Goal: Transaction & Acquisition: Purchase product/service

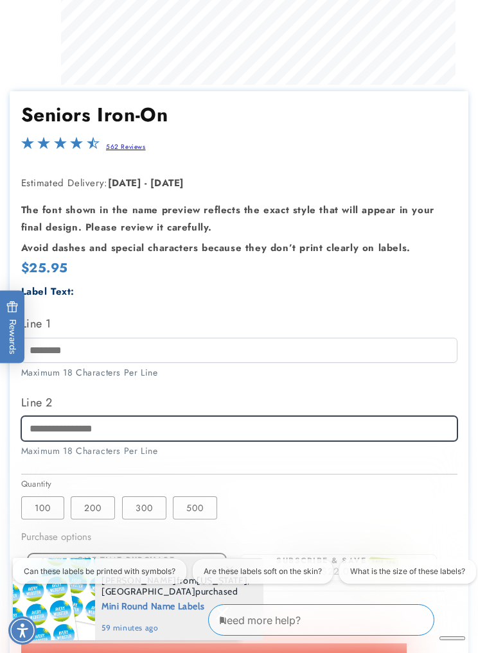
click at [381, 425] on input "Line 2" at bounding box center [239, 428] width 436 height 25
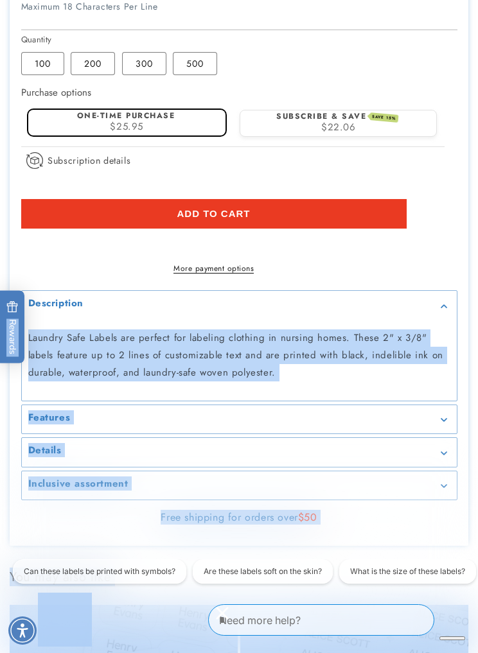
scroll to position [0, 405]
click at [433, 232] on form "Add to cart More payment options This item is a recurring or deferred purchase.…" at bounding box center [239, 236] width 436 height 75
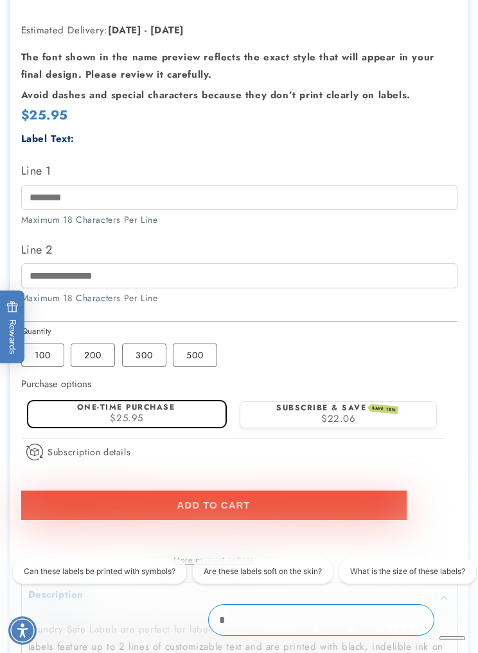
scroll to position [0, 0]
click at [51, 358] on label "100 Variant sold out or unavailable" at bounding box center [42, 355] width 43 height 23
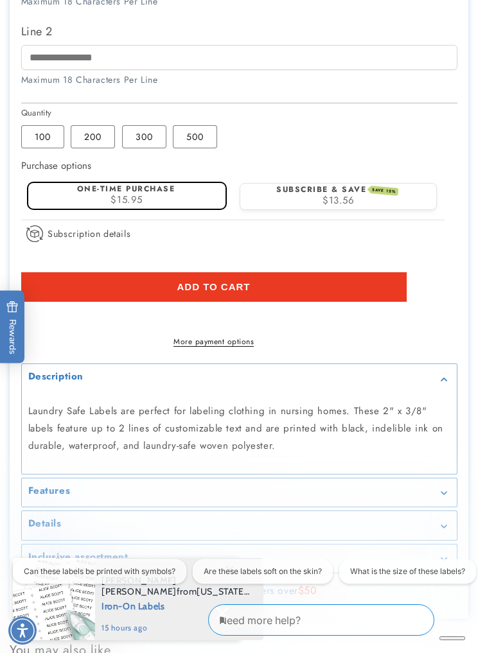
scroll to position [0, 809]
click at [465, 514] on section "Seniors Iron-On Seniors Iron-On 562 Reviews Estimated Delivery: [DATE] - [DATE]…" at bounding box center [239, 169] width 459 height 899
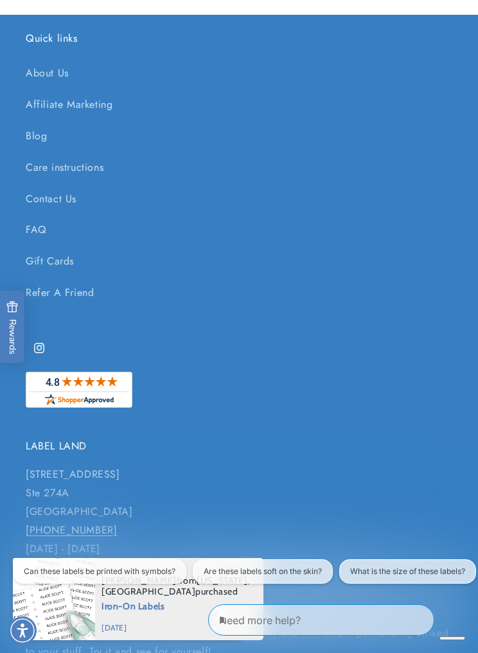
scroll to position [0, 0]
click at [103, 573] on button "Can these labels be printed with symbols?" at bounding box center [99, 571] width 173 height 24
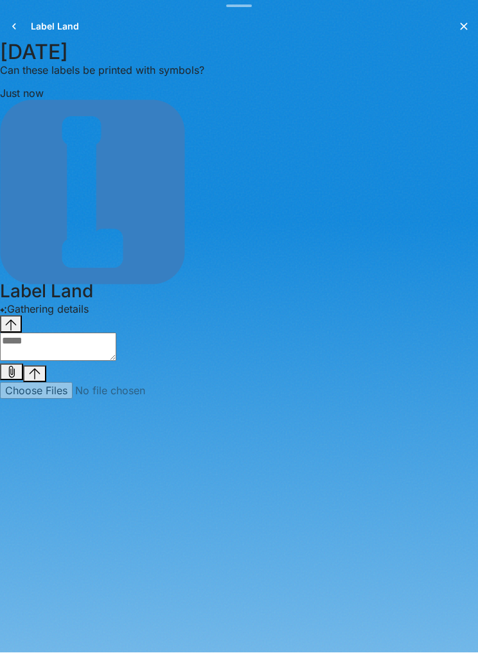
scroll to position [0, 809]
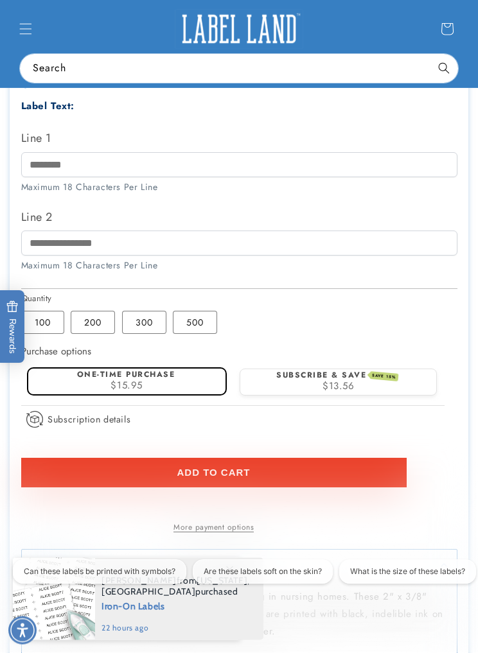
scroll to position [609, 0]
click at [98, 329] on label "200 Variant sold out or unavailable" at bounding box center [93, 322] width 44 height 23
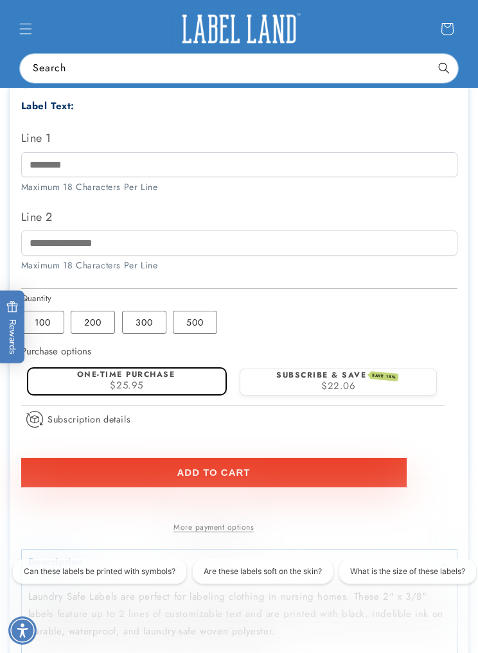
scroll to position [0, 809]
click at [51, 329] on label "100 Variant sold out or unavailable" at bounding box center [42, 322] width 43 height 23
